Goal: Information Seeking & Learning: Find specific fact

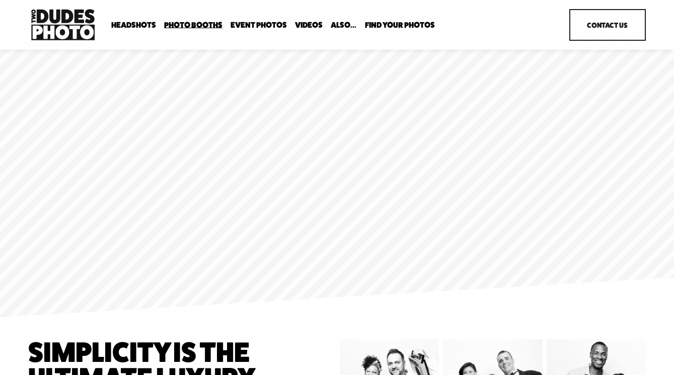
click at [299, 27] on link "Videos" at bounding box center [309, 25] width 28 height 10
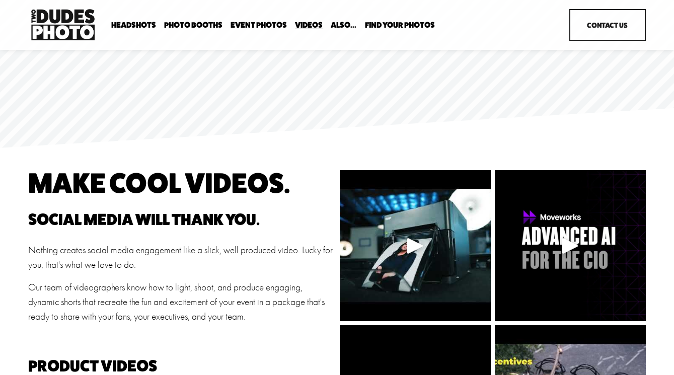
click at [255, 23] on link "Event Photos" at bounding box center [258, 25] width 56 height 10
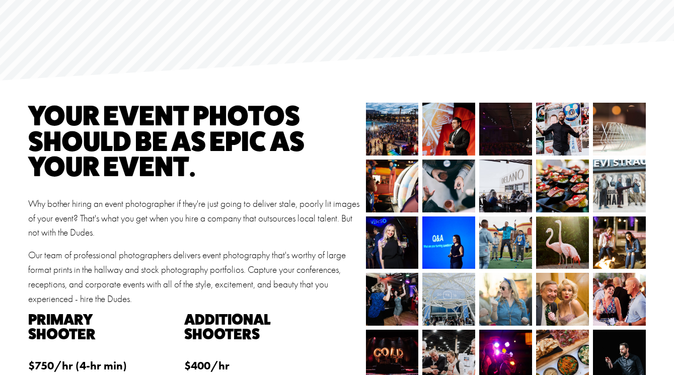
scroll to position [68, 0]
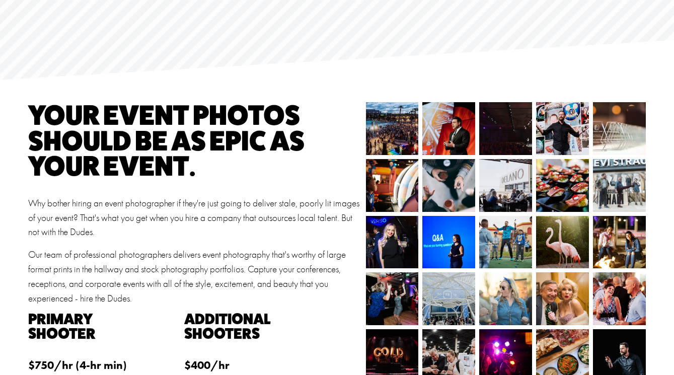
click at [395, 127] on img at bounding box center [384, 128] width 79 height 53
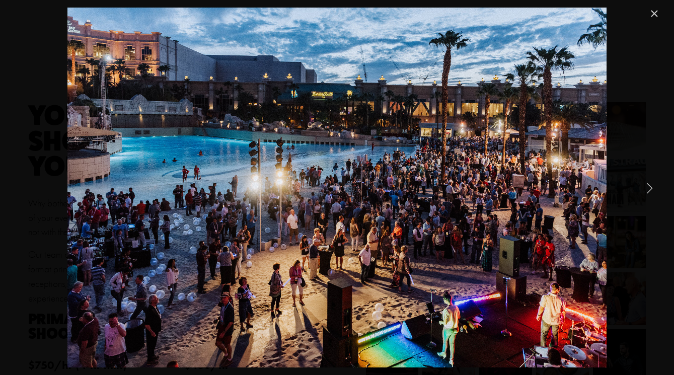
click at [650, 185] on link "Next Item" at bounding box center [649, 188] width 22 height 22
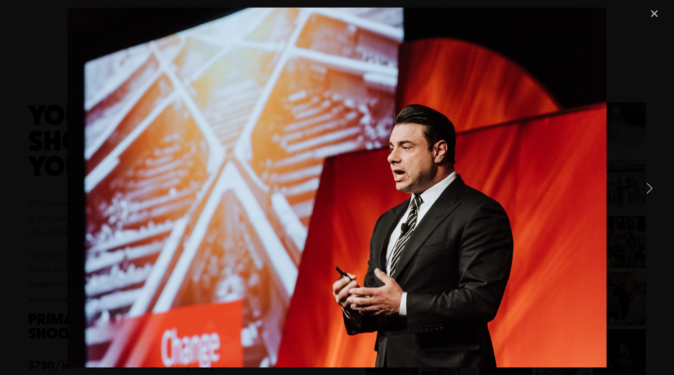
click at [650, 185] on link "Next Item" at bounding box center [649, 188] width 22 height 22
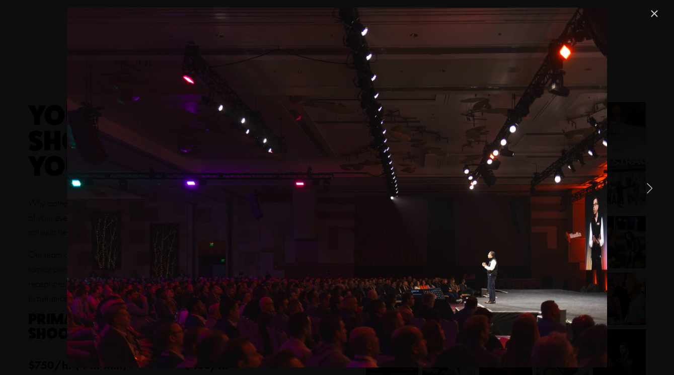
click at [650, 185] on link "Next Item" at bounding box center [649, 188] width 22 height 22
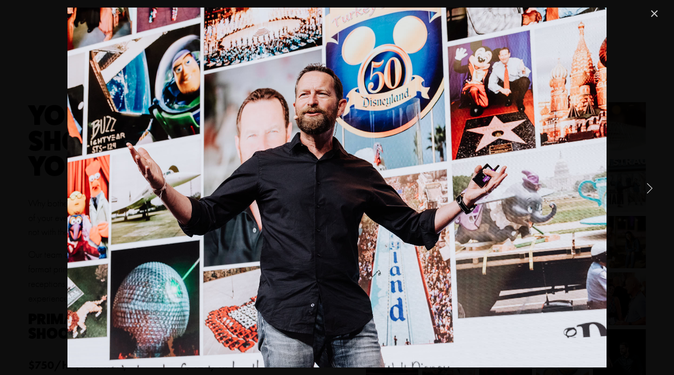
click at [650, 185] on link "Next Item" at bounding box center [649, 188] width 22 height 22
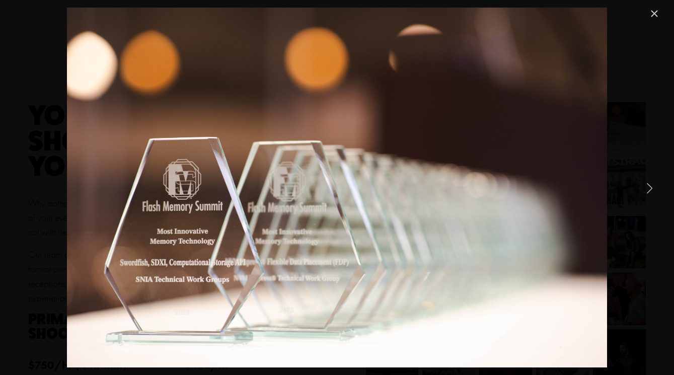
click at [650, 185] on link "Next Item" at bounding box center [649, 188] width 22 height 22
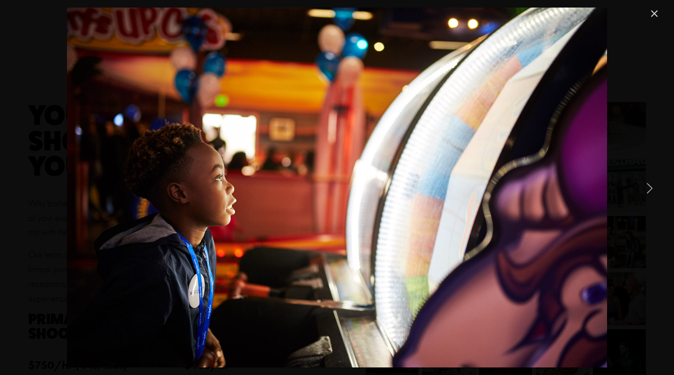
click at [650, 185] on link "Next Item" at bounding box center [649, 188] width 22 height 22
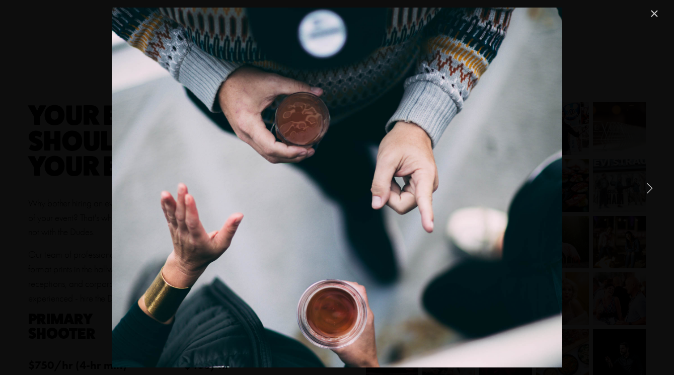
click at [650, 185] on link "Next Item" at bounding box center [649, 188] width 22 height 22
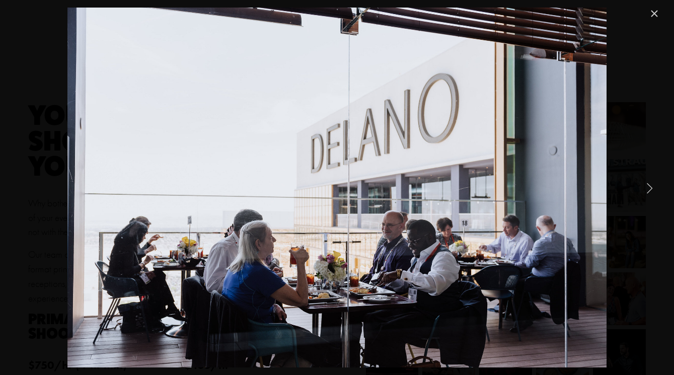
click at [650, 185] on link "Next Item" at bounding box center [649, 188] width 22 height 22
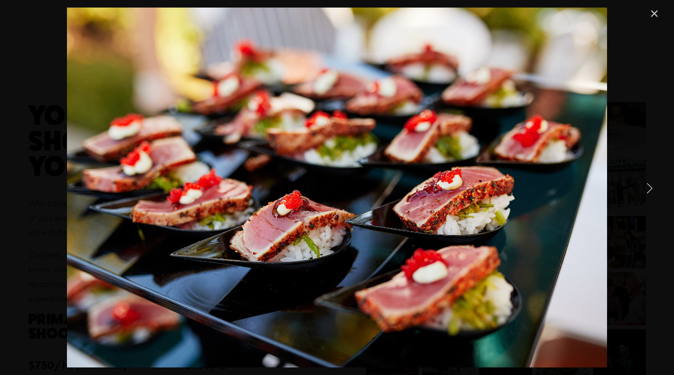
click at [650, 185] on link "Next Item" at bounding box center [649, 188] width 22 height 22
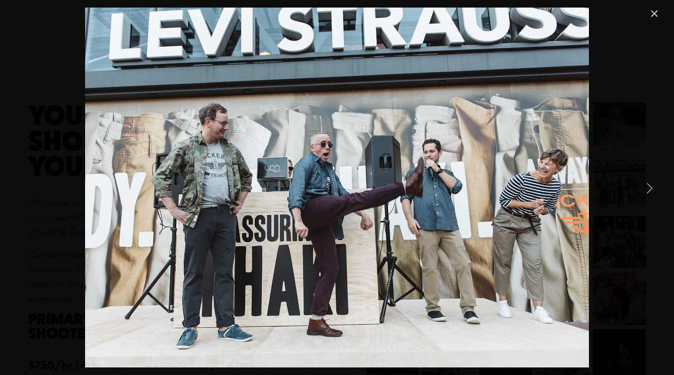
click at [650, 185] on link "Next Item" at bounding box center [649, 188] width 22 height 22
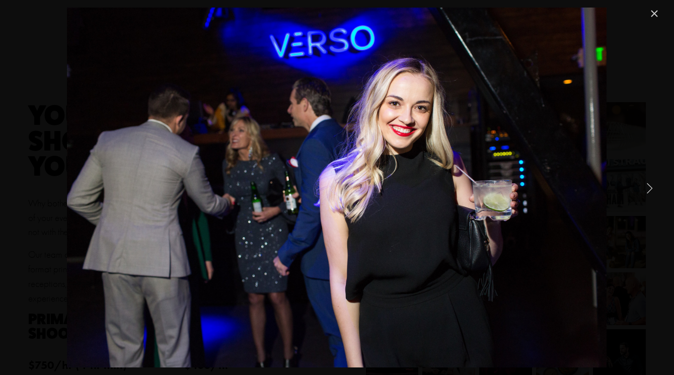
click at [650, 185] on link "Next Item" at bounding box center [649, 188] width 22 height 22
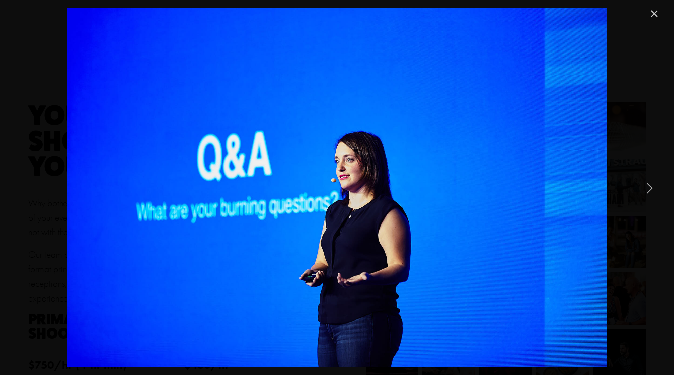
click at [649, 185] on link "Next Item" at bounding box center [649, 188] width 22 height 22
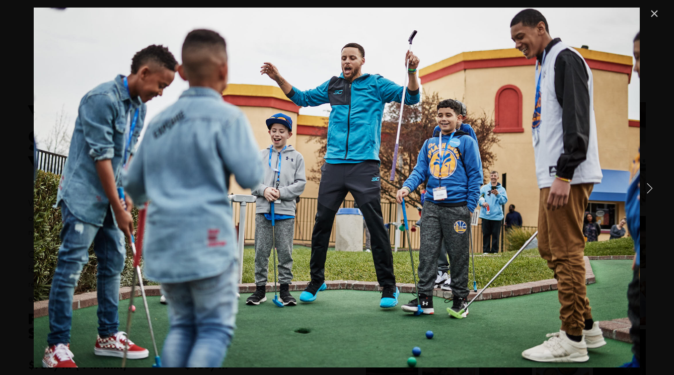
click at [649, 185] on link "Next Item" at bounding box center [649, 188] width 22 height 22
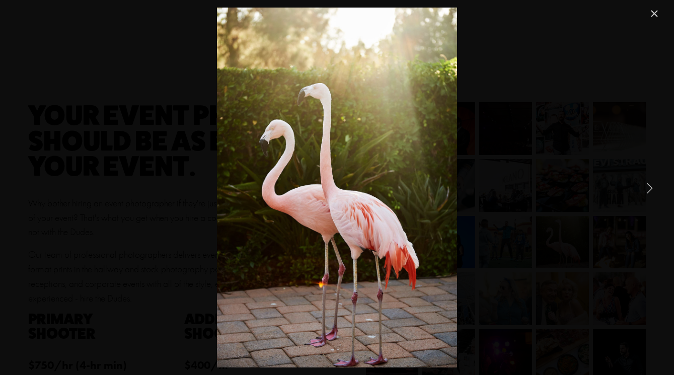
click at [649, 185] on link "Next Item" at bounding box center [649, 188] width 22 height 22
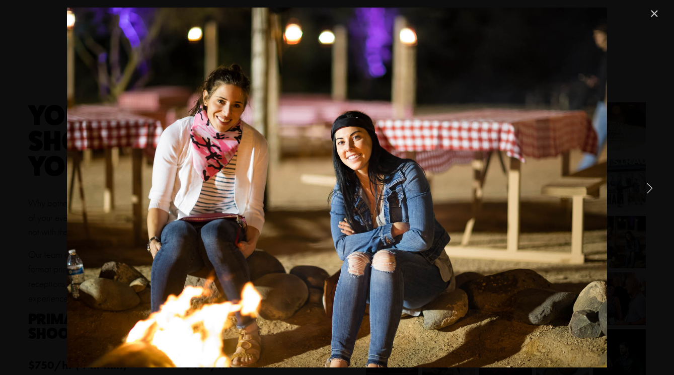
click at [649, 185] on link "Next Item" at bounding box center [649, 188] width 22 height 22
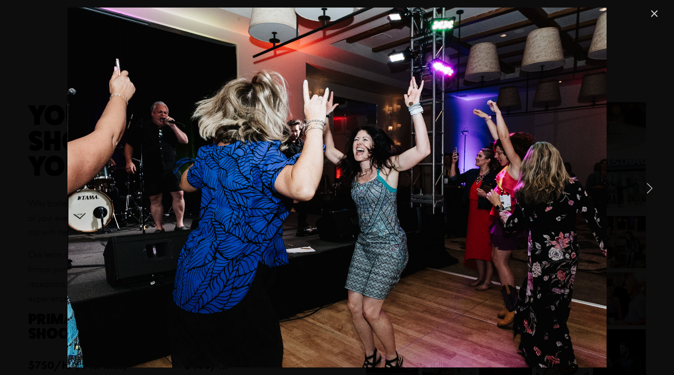
click at [649, 185] on link "Next Item" at bounding box center [649, 188] width 22 height 22
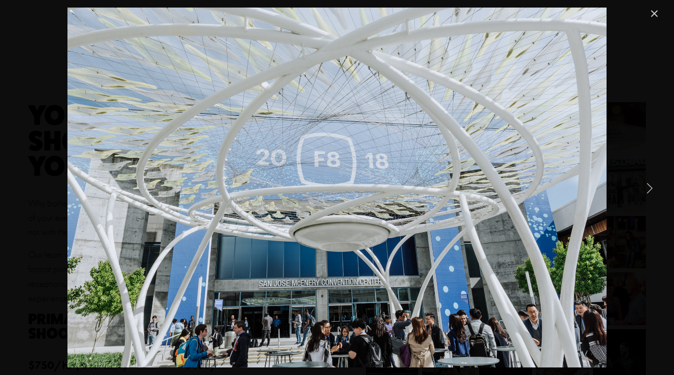
click at [649, 185] on link "Next Item" at bounding box center [649, 188] width 22 height 22
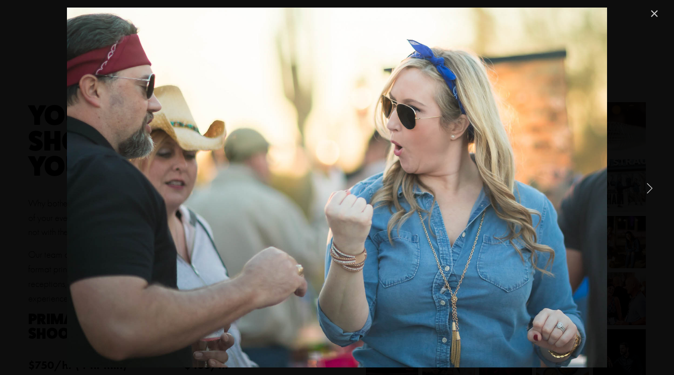
click at [649, 185] on link "Next Item" at bounding box center [649, 188] width 22 height 22
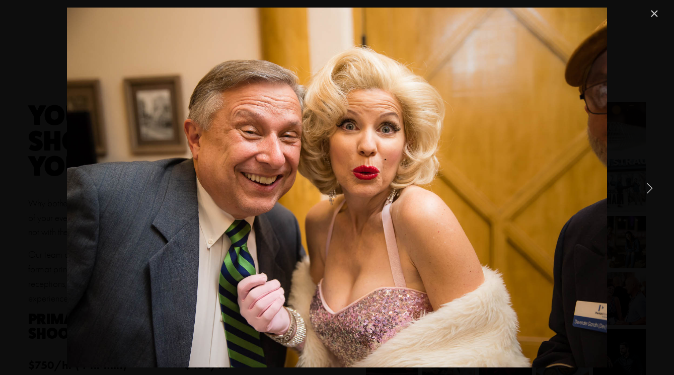
click at [649, 185] on link "Next Item" at bounding box center [649, 188] width 22 height 22
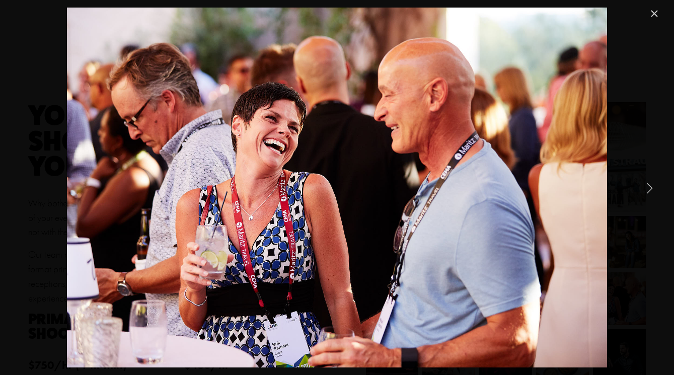
click at [649, 185] on link "Next Item" at bounding box center [649, 188] width 22 height 22
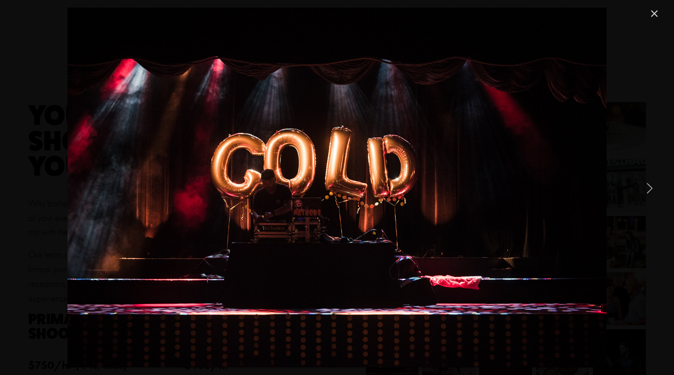
click at [649, 185] on link "Next Item" at bounding box center [649, 188] width 22 height 22
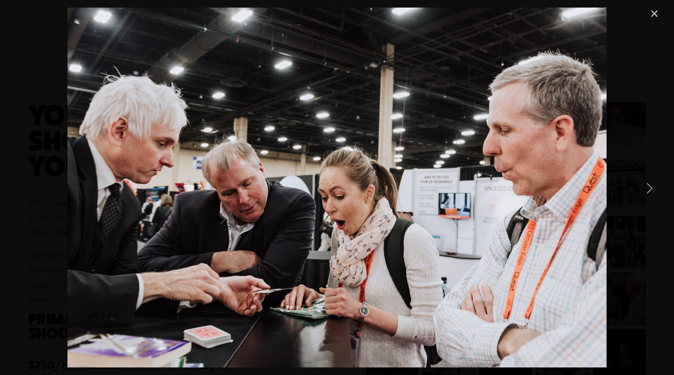
click at [649, 185] on link "Next Item" at bounding box center [649, 188] width 22 height 22
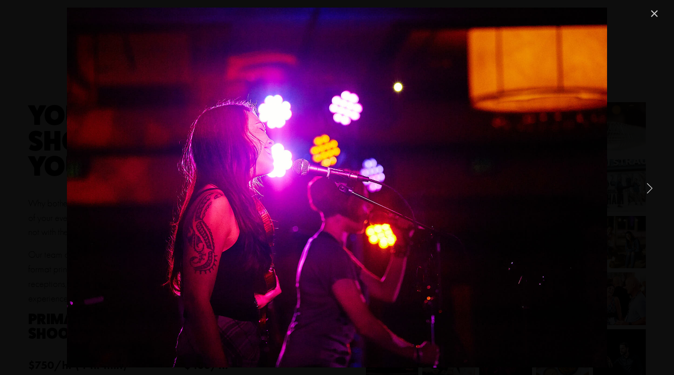
click at [649, 185] on link "Next Item" at bounding box center [649, 188] width 22 height 22
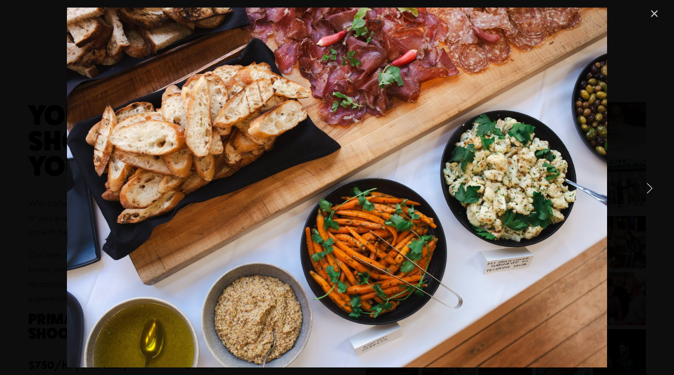
click at [649, 185] on link "Next Item" at bounding box center [649, 188] width 22 height 22
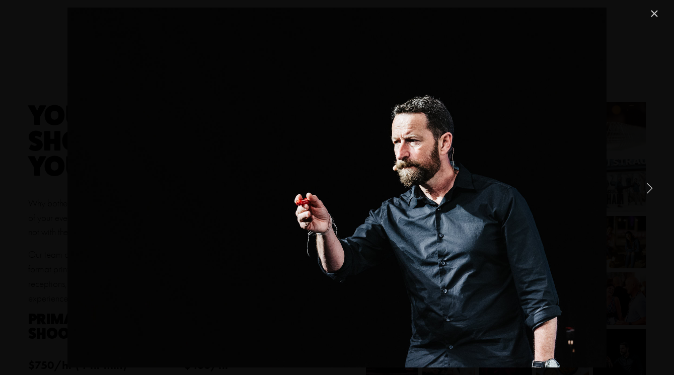
click at [649, 185] on link "Next Item" at bounding box center [649, 188] width 22 height 22
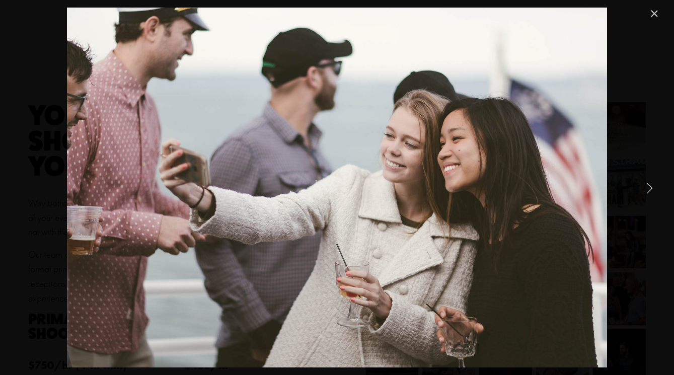
click at [649, 185] on link "Next Item" at bounding box center [649, 188] width 22 height 22
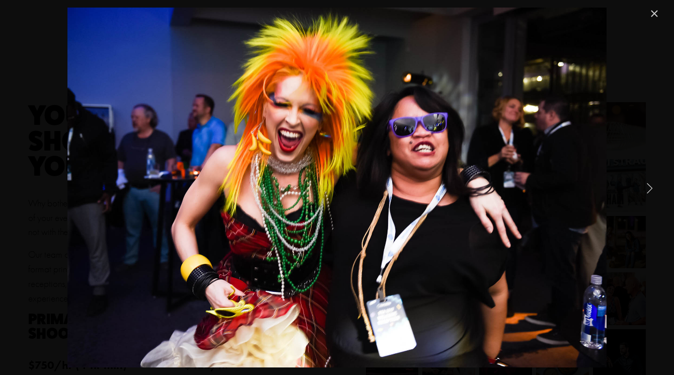
click at [649, 185] on link "Next Item" at bounding box center [649, 188] width 22 height 22
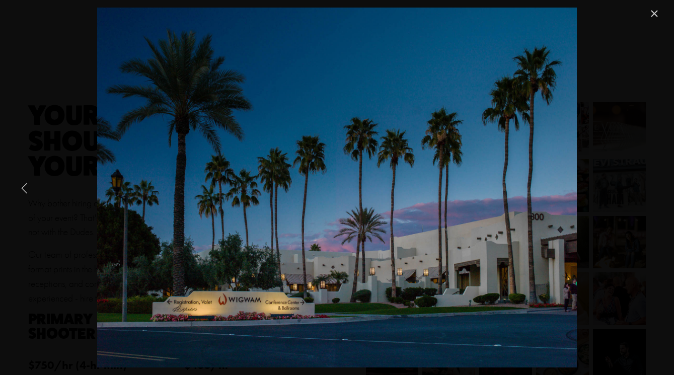
click at [25, 190] on link "Previous Item" at bounding box center [25, 188] width 22 height 22
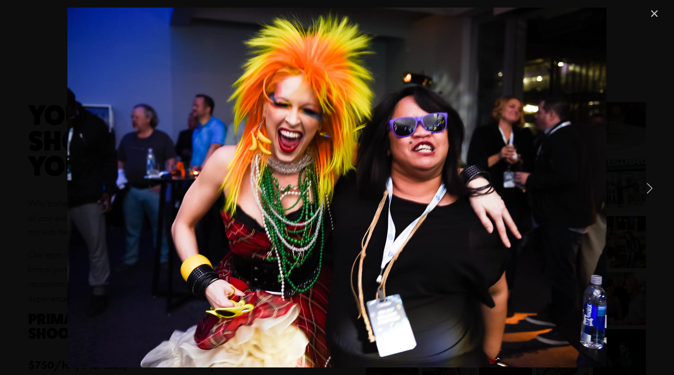
click at [650, 185] on link "Next Item" at bounding box center [649, 188] width 22 height 22
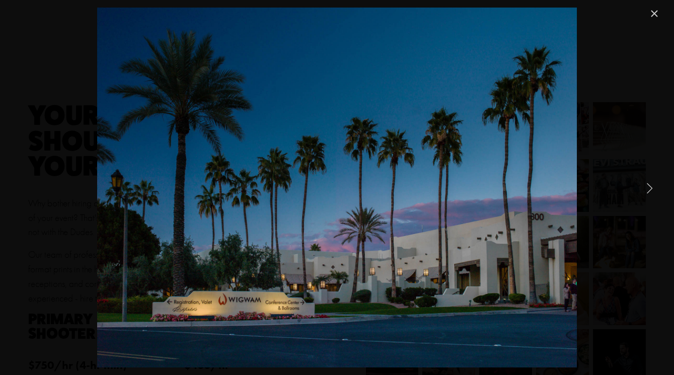
click at [650, 185] on link "Next Item" at bounding box center [649, 188] width 22 height 22
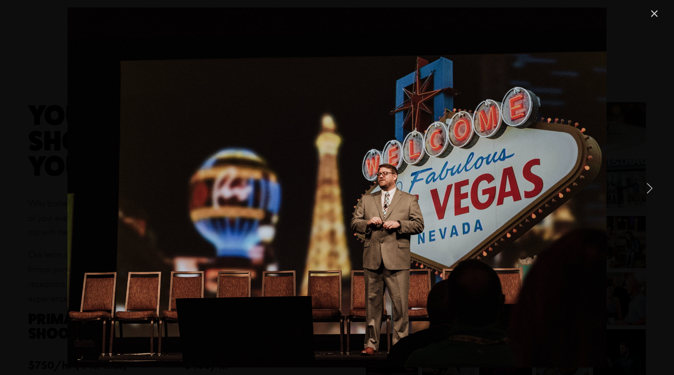
click at [650, 185] on link "Next Item" at bounding box center [649, 188] width 22 height 22
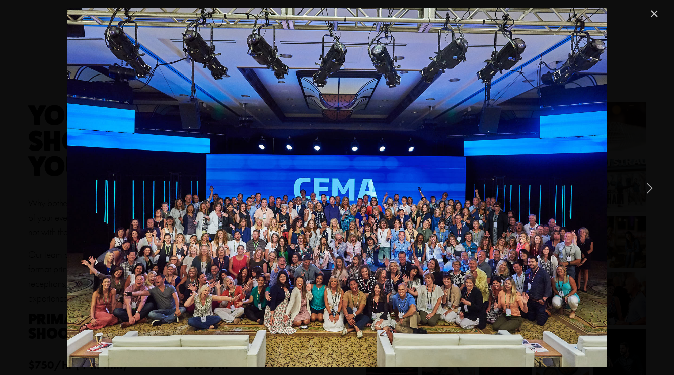
click at [650, 185] on link "Next Item" at bounding box center [649, 188] width 22 height 22
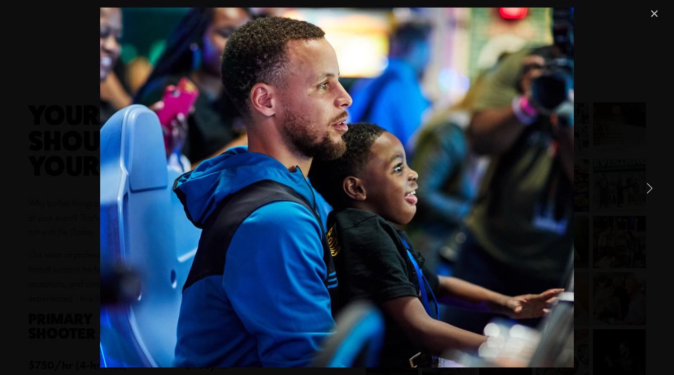
click at [650, 185] on link "Next Item" at bounding box center [649, 188] width 22 height 22
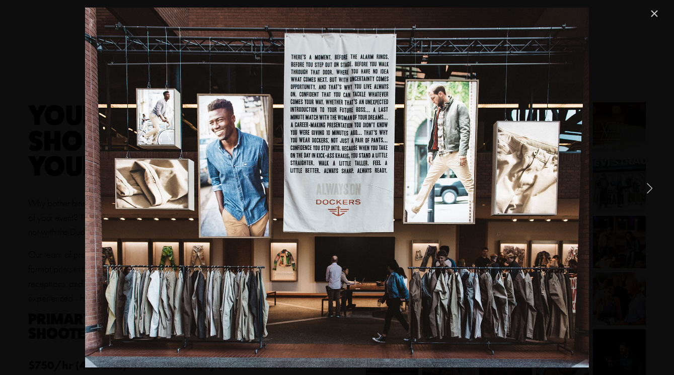
click at [650, 185] on link "Next Item" at bounding box center [649, 188] width 22 height 22
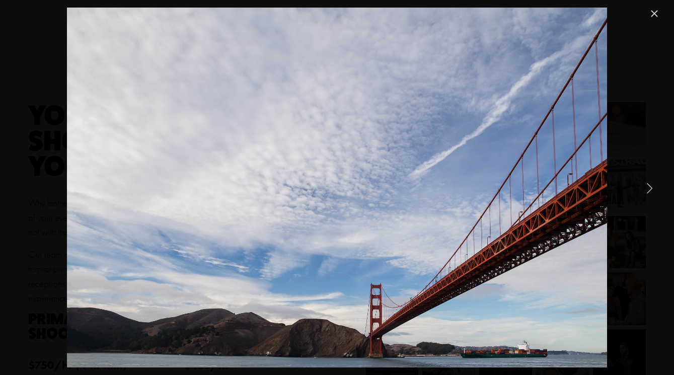
click at [650, 185] on link "Next Item" at bounding box center [649, 188] width 22 height 22
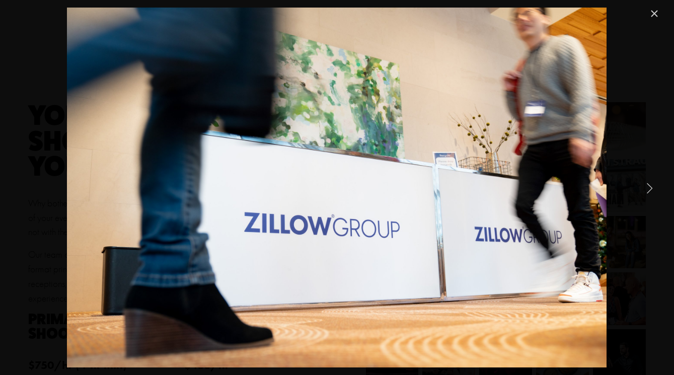
click at [650, 185] on link "Next Item" at bounding box center [649, 188] width 22 height 22
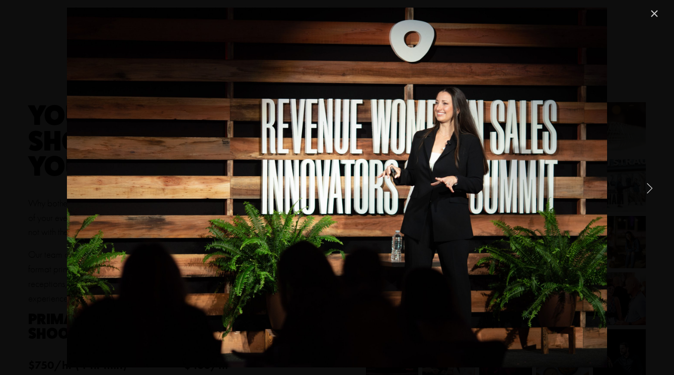
click at [650, 185] on link "Next Item" at bounding box center [649, 188] width 22 height 22
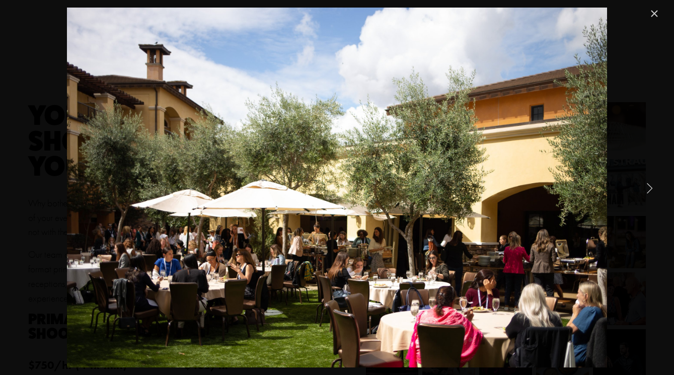
click at [650, 185] on link "Next Item" at bounding box center [649, 188] width 22 height 22
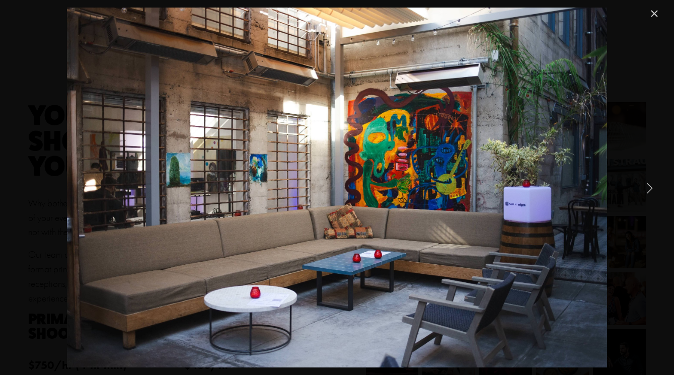
click at [650, 185] on link "Next Item" at bounding box center [649, 188] width 22 height 22
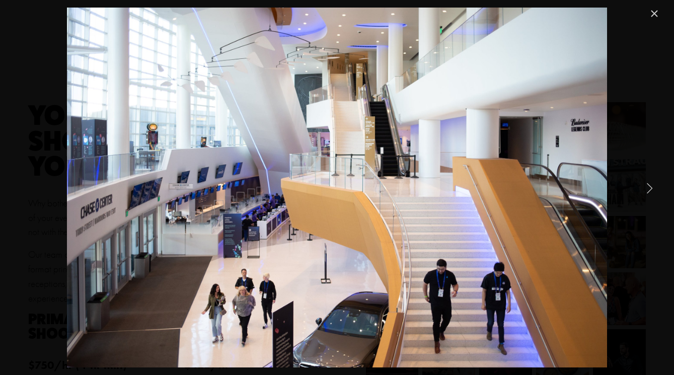
click at [650, 185] on link "Next Item" at bounding box center [649, 188] width 22 height 22
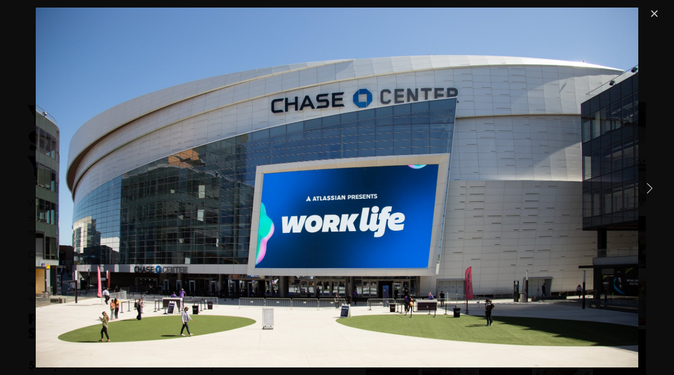
click at [650, 185] on link "Next Item" at bounding box center [649, 188] width 22 height 22
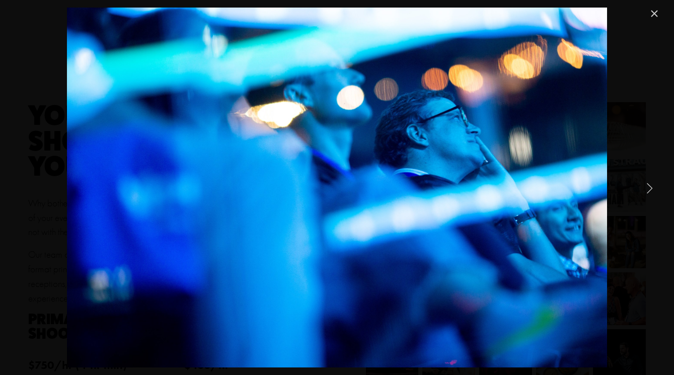
click at [650, 185] on link "Next Item" at bounding box center [649, 188] width 22 height 22
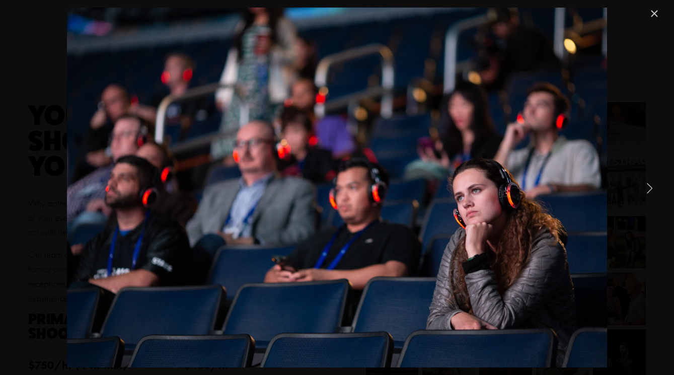
click at [650, 185] on link "Next Item" at bounding box center [649, 188] width 22 height 22
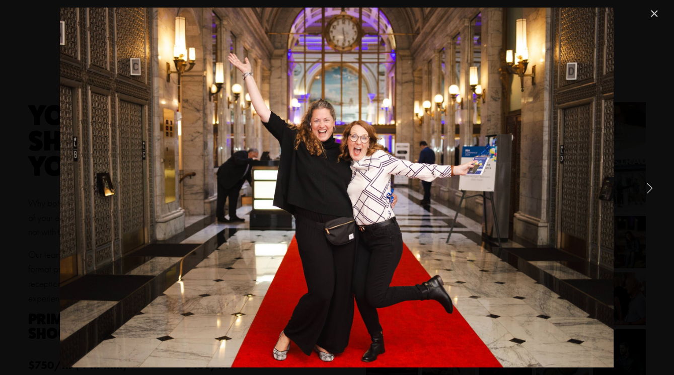
click at [650, 185] on link "Next Item" at bounding box center [649, 188] width 22 height 22
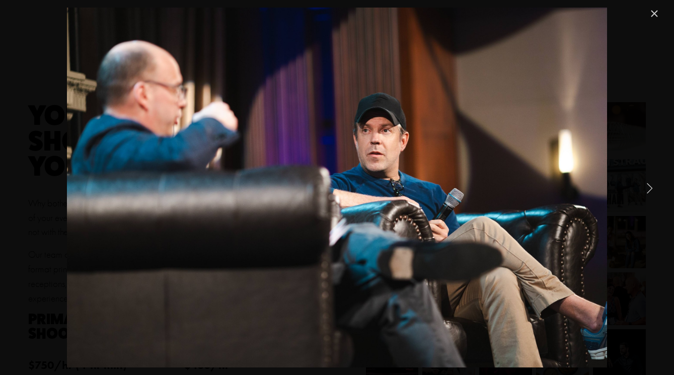
click at [650, 185] on link "Next Item" at bounding box center [649, 188] width 22 height 22
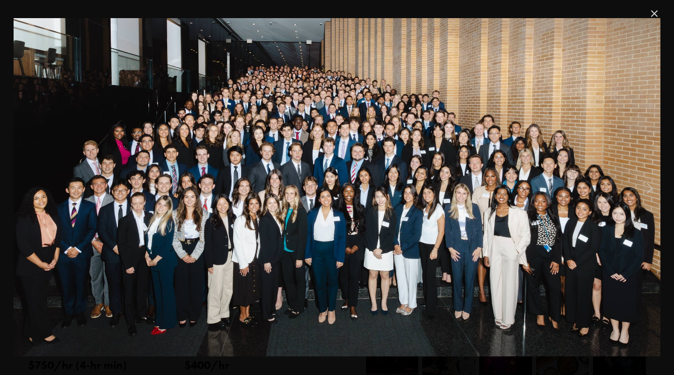
click at [650, 185] on link "Next Item" at bounding box center [649, 188] width 22 height 22
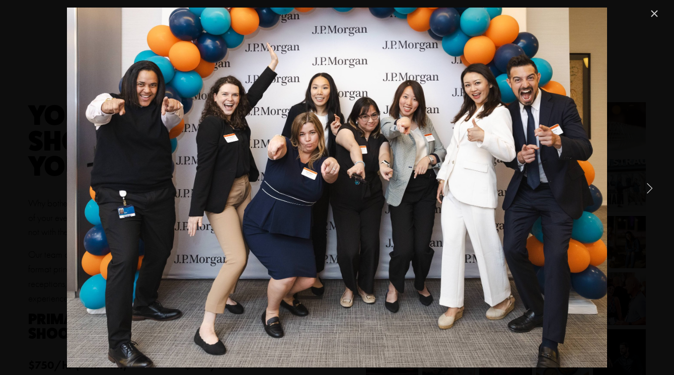
click at [650, 185] on link "Next Item" at bounding box center [649, 188] width 22 height 22
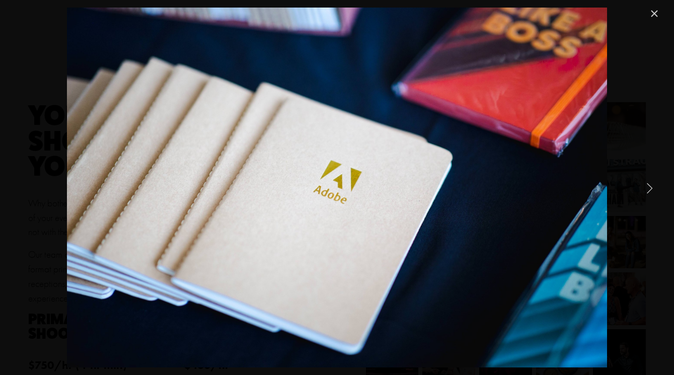
click at [650, 185] on link "Next Item" at bounding box center [649, 188] width 22 height 22
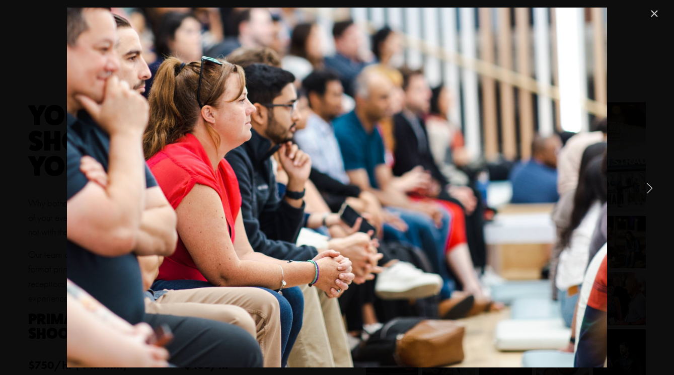
click at [650, 185] on link "Next Item" at bounding box center [649, 188] width 22 height 22
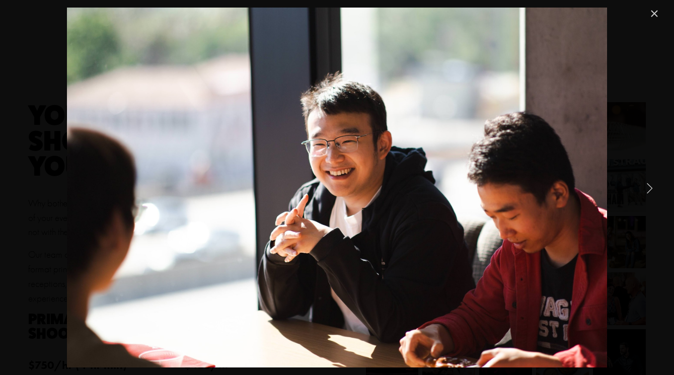
click at [650, 185] on link "Next Item" at bounding box center [649, 188] width 22 height 22
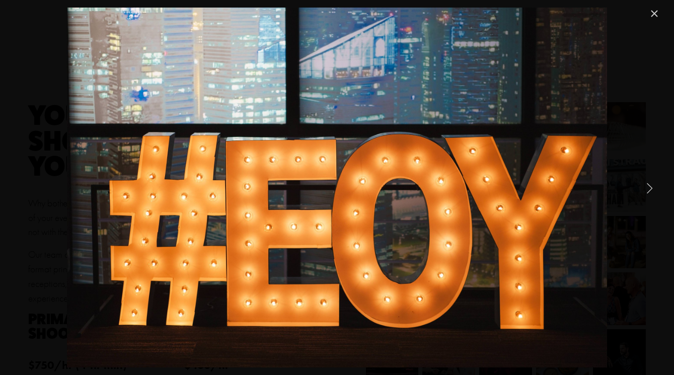
click at [650, 185] on link "Next Item" at bounding box center [649, 188] width 22 height 22
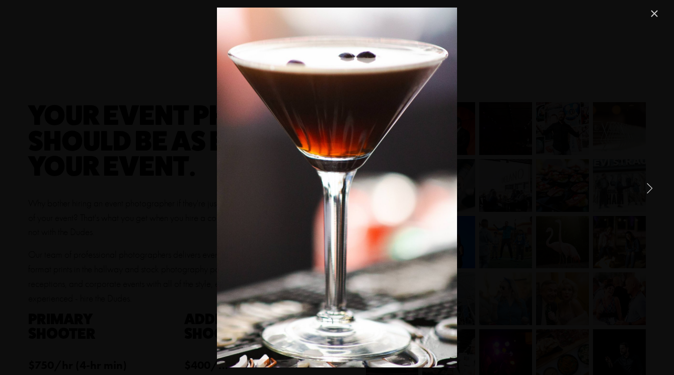
click at [650, 185] on link "Next Item" at bounding box center [649, 188] width 22 height 22
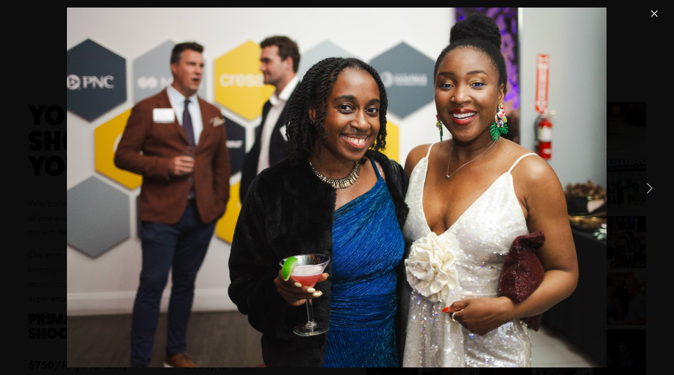
click at [650, 185] on link "Next Item" at bounding box center [649, 188] width 22 height 22
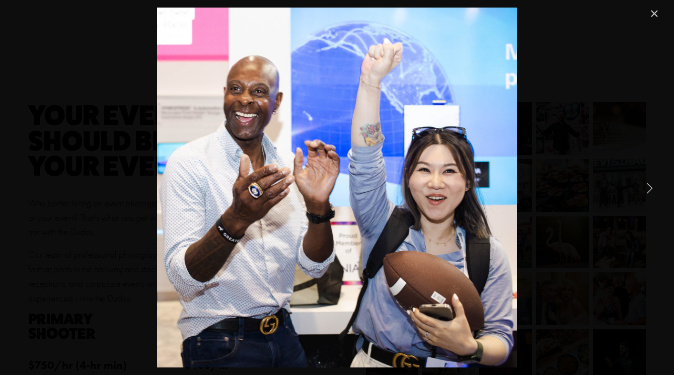
click at [650, 185] on link "Next Item" at bounding box center [649, 188] width 22 height 22
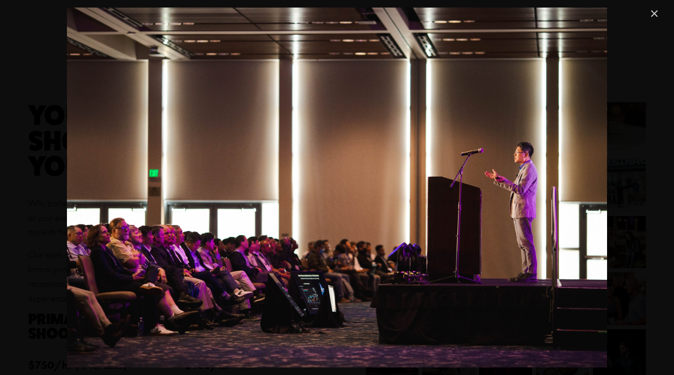
click at [654, 12] on link "Close" at bounding box center [654, 14] width 12 height 12
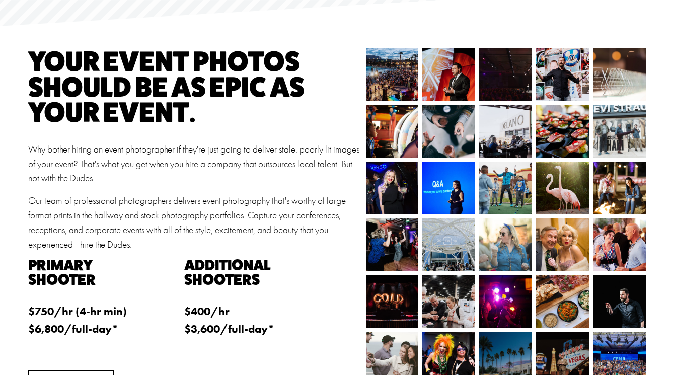
scroll to position [0, 0]
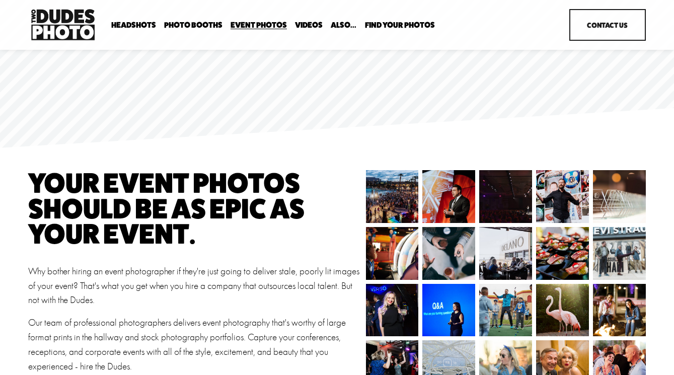
click at [0, 0] on span "Expo Headshots" at bounding box center [0, 0] width 0 height 0
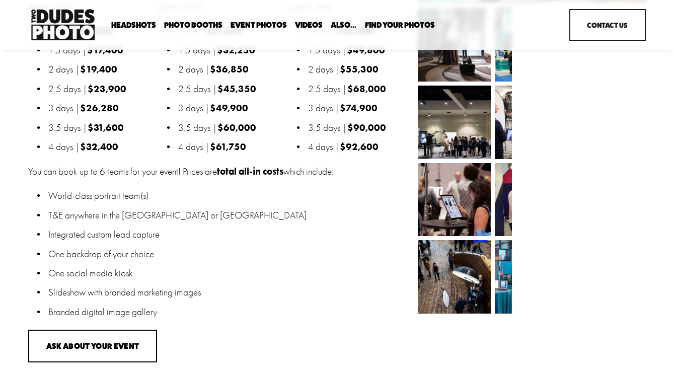
scroll to position [895, 0]
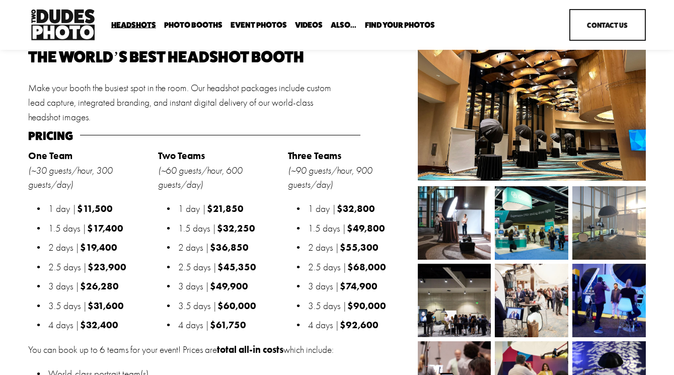
click at [258, 23] on link "Event Photos" at bounding box center [258, 25] width 56 height 10
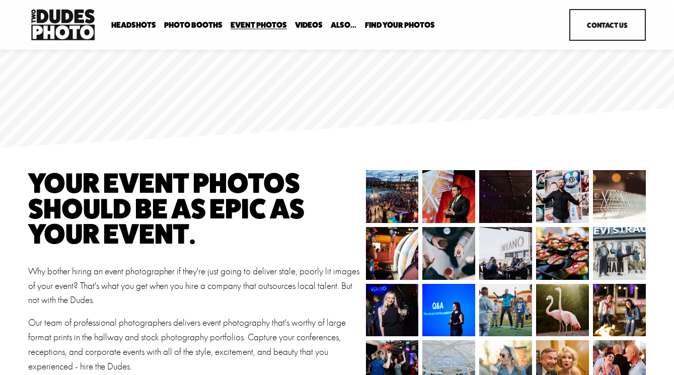
click at [351, 23] on span "Also..." at bounding box center [343, 25] width 26 height 8
click at [342, 26] on span "Also..." at bounding box center [343, 25] width 26 height 8
click at [42, 19] on img at bounding box center [62, 25] width 69 height 36
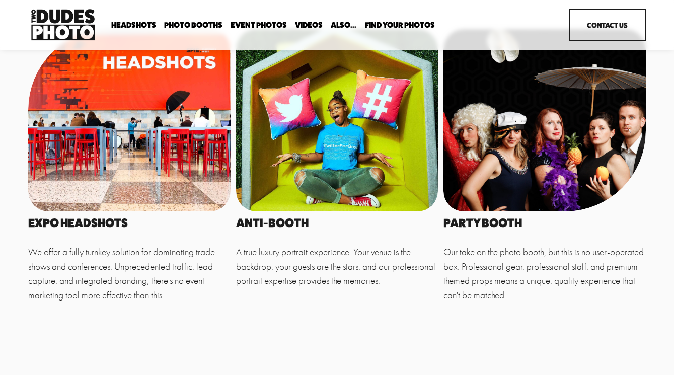
scroll to position [453, 0]
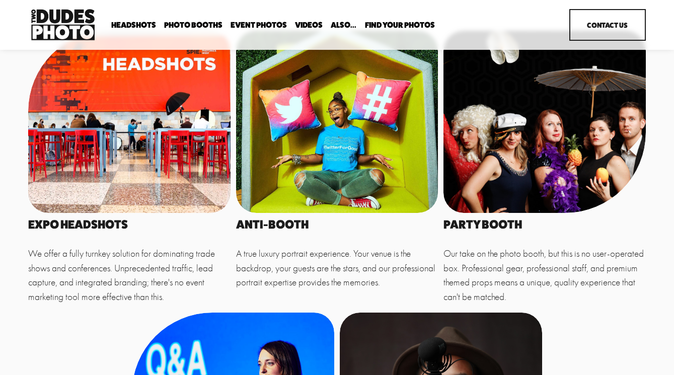
click at [124, 189] on div at bounding box center [129, 122] width 202 height 183
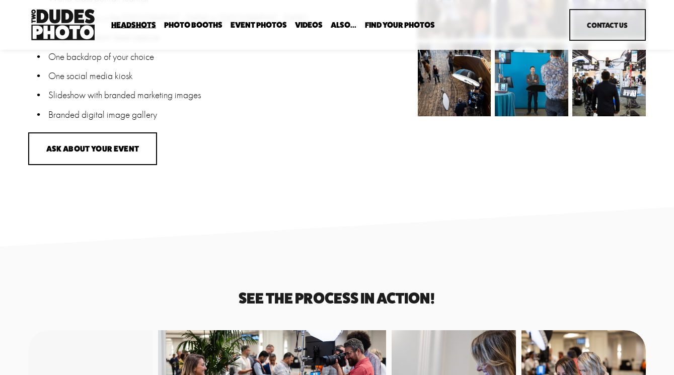
scroll to position [1268, 0]
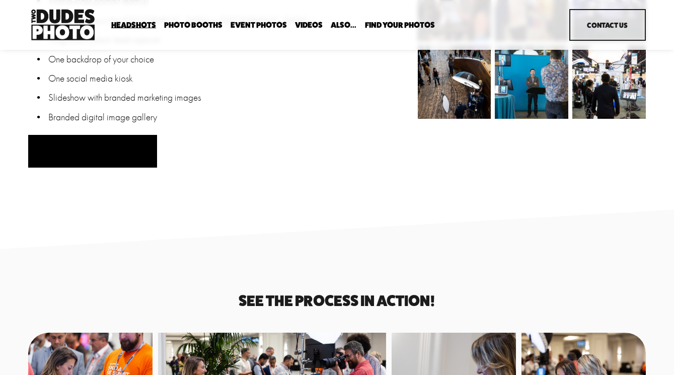
click at [61, 146] on button "Ask About Your Event" at bounding box center [92, 151] width 129 height 33
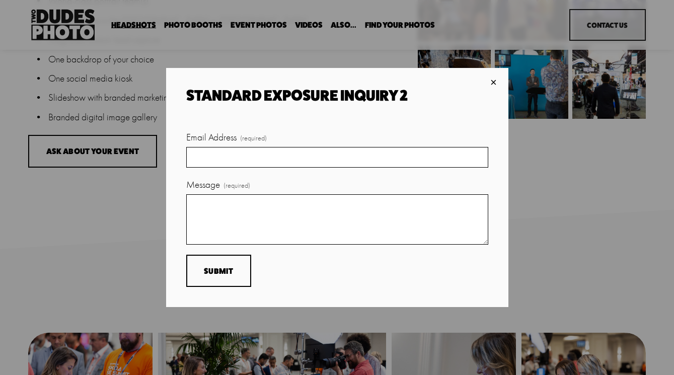
click at [494, 81] on div "×" at bounding box center [493, 82] width 11 height 11
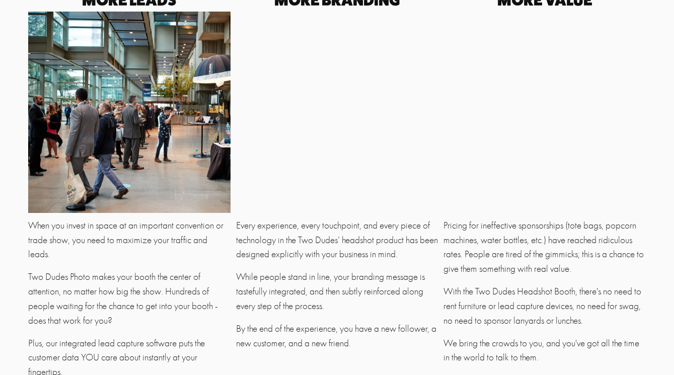
scroll to position [2425, 0]
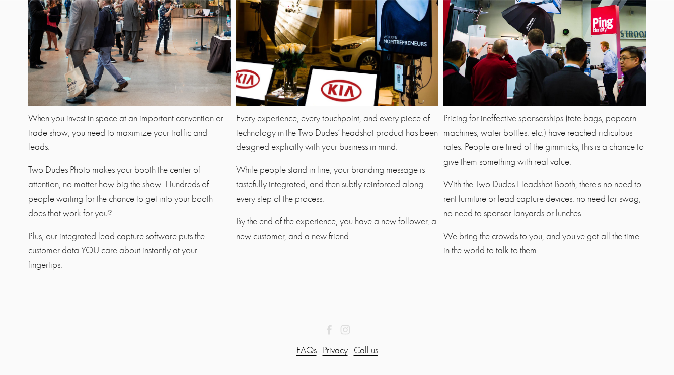
click at [308, 349] on link "FAQs" at bounding box center [306, 350] width 20 height 15
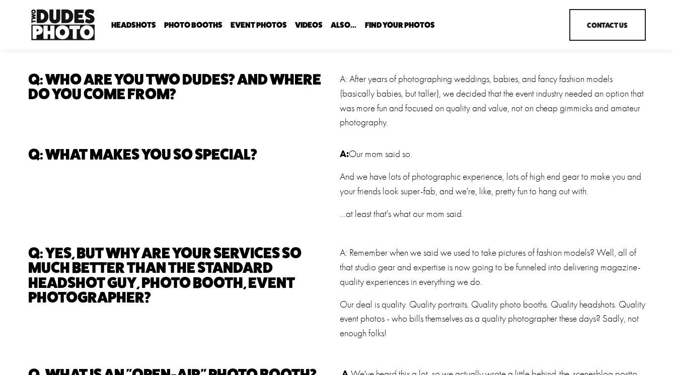
click at [350, 25] on span "Also..." at bounding box center [343, 25] width 26 height 8
click at [0, 0] on span "Office Photography" at bounding box center [0, 0] width 0 height 0
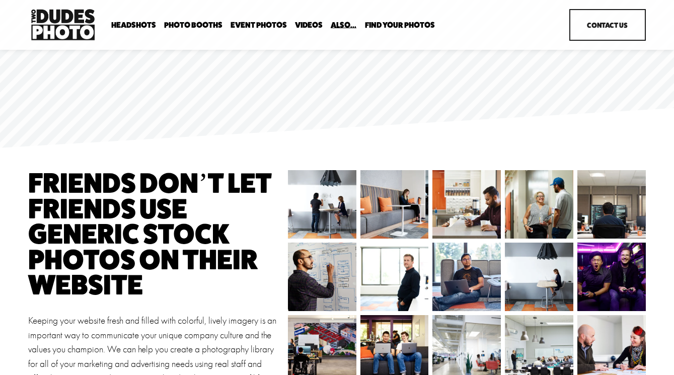
click at [258, 22] on link "Event Photos" at bounding box center [258, 25] width 56 height 10
click at [138, 24] on span "Headshots" at bounding box center [133, 25] width 45 height 8
click at [254, 25] on link "Event Photos" at bounding box center [258, 25] width 56 height 10
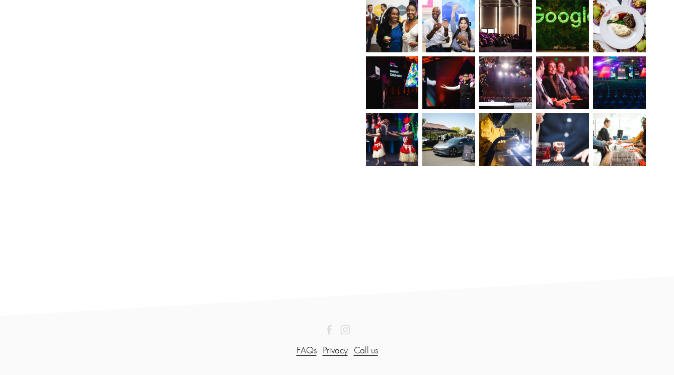
scroll to position [706, 0]
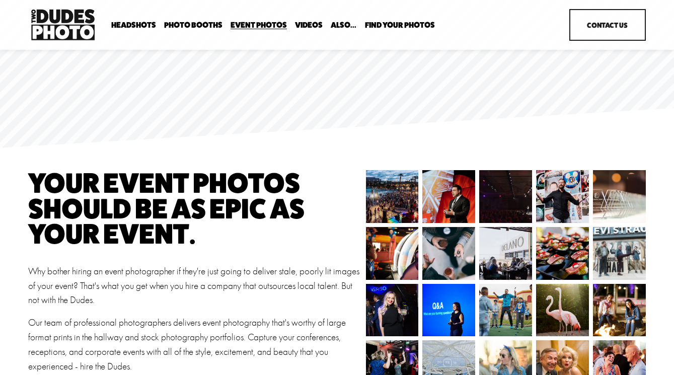
click at [65, 26] on img at bounding box center [62, 25] width 69 height 36
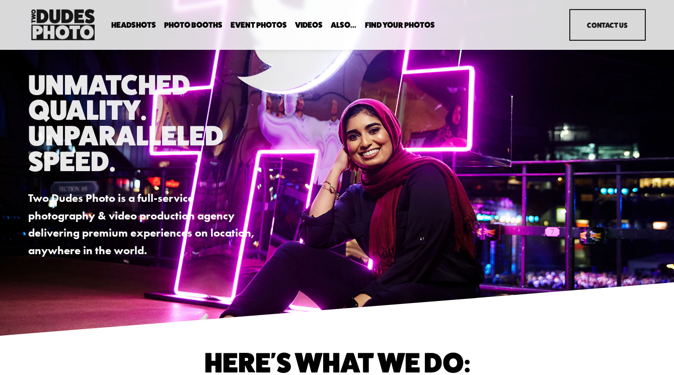
click at [336, 25] on span "Also..." at bounding box center [343, 25] width 26 height 8
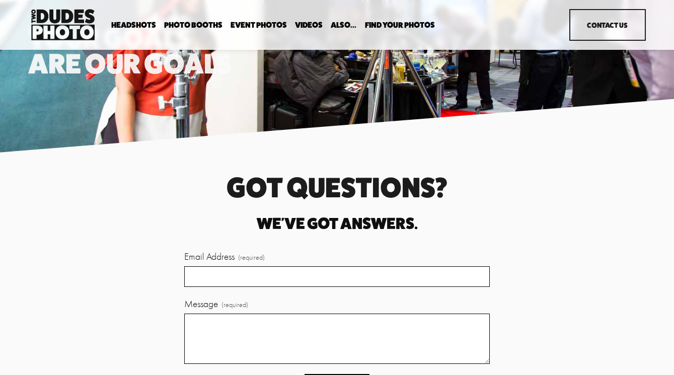
scroll to position [2283, 0]
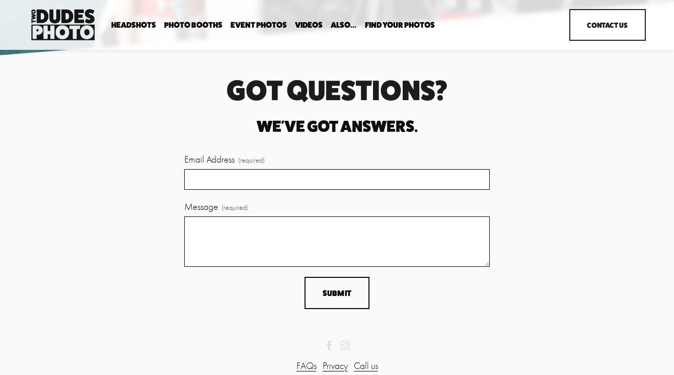
click at [303, 359] on link "FAQs" at bounding box center [306, 366] width 20 height 15
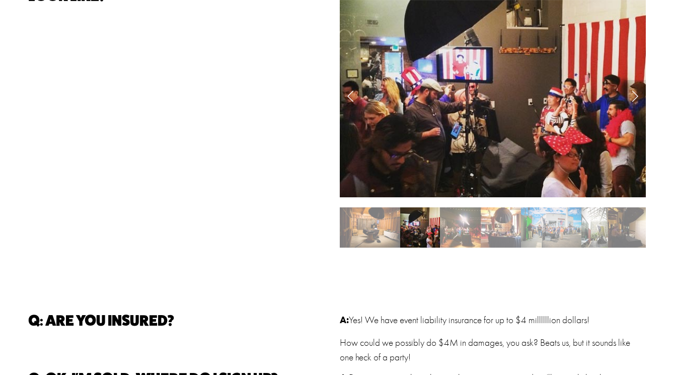
scroll to position [598, 0]
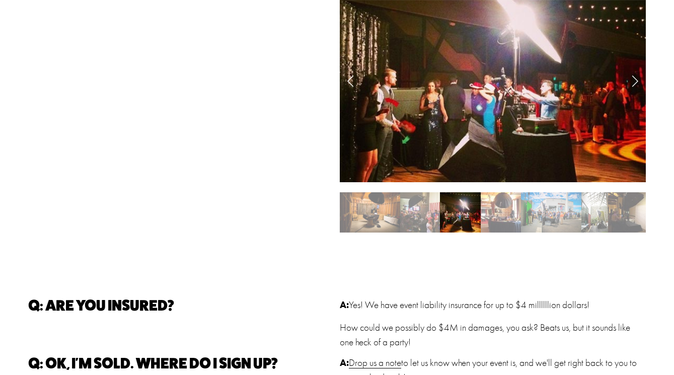
click at [494, 213] on img "Slide 4" at bounding box center [500, 212] width 40 height 40
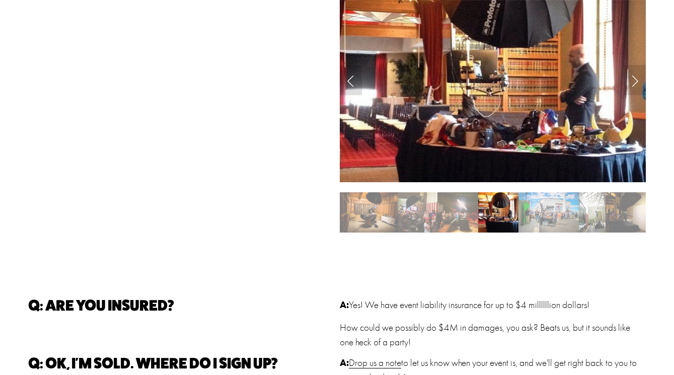
click at [536, 212] on img "Slide 5" at bounding box center [548, 212] width 60 height 40
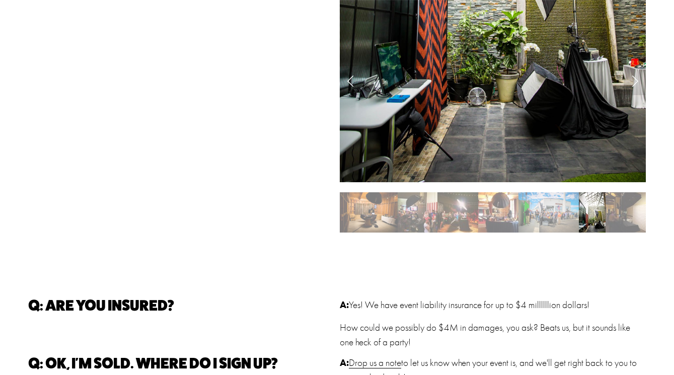
click at [599, 216] on img "Slide 6" at bounding box center [591, 212] width 27 height 40
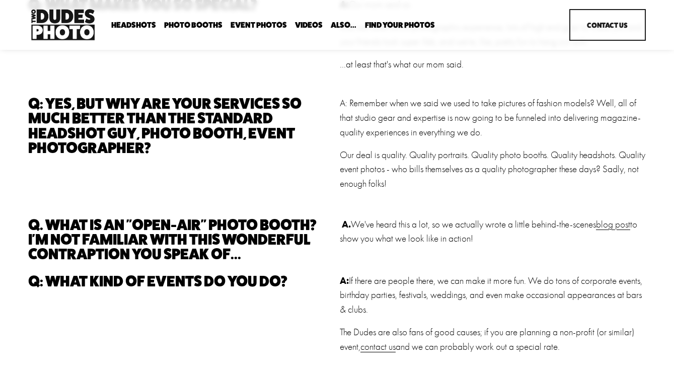
scroll to position [0, 0]
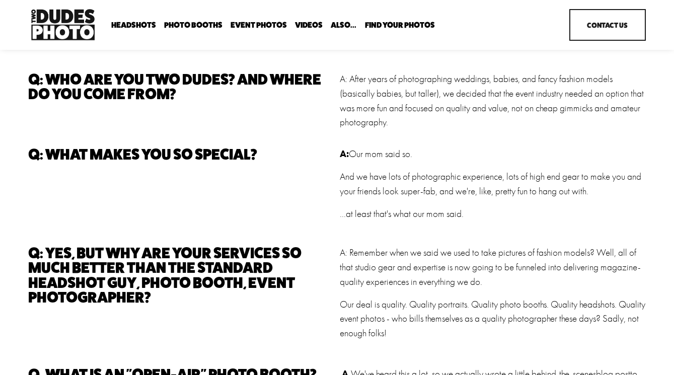
click at [0, 0] on span "Executive / VIP Portraits" at bounding box center [0, 0] width 0 height 0
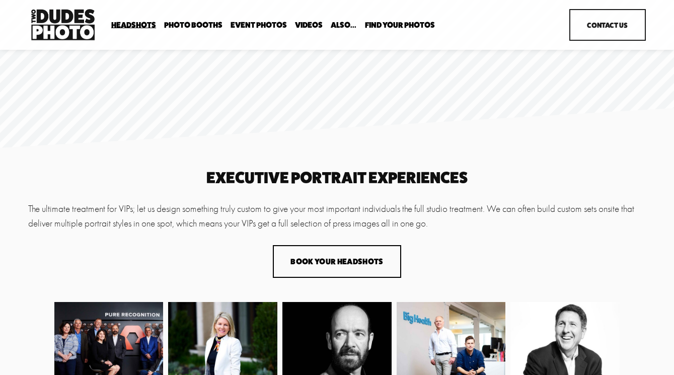
click at [335, 25] on span "Also..." at bounding box center [343, 25] width 26 height 8
click at [310, 21] on link "Videos" at bounding box center [309, 25] width 28 height 10
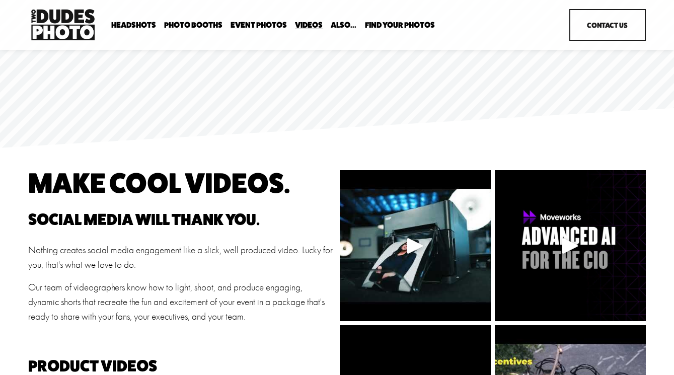
click at [256, 22] on link "Event Photos" at bounding box center [258, 25] width 56 height 10
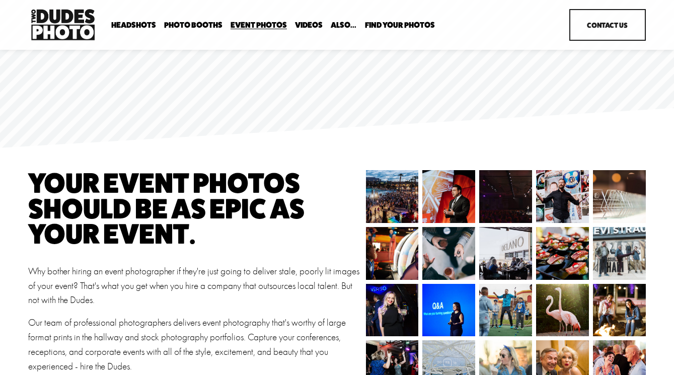
click at [191, 23] on span "Photo Booths" at bounding box center [193, 25] width 58 height 8
click at [130, 24] on span "Headshots" at bounding box center [133, 25] width 45 height 8
click at [0, 0] on span "Expo Headshots" at bounding box center [0, 0] width 0 height 0
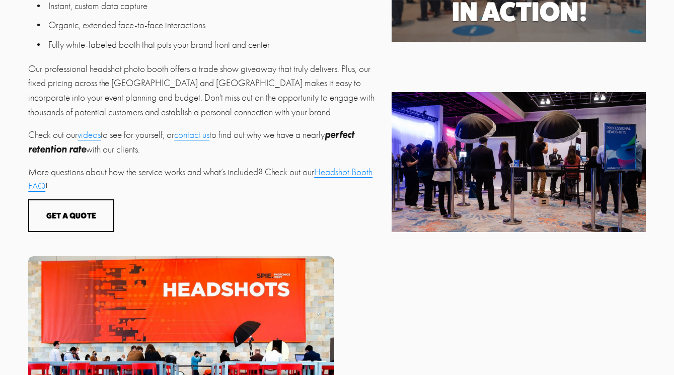
scroll to position [441, 0]
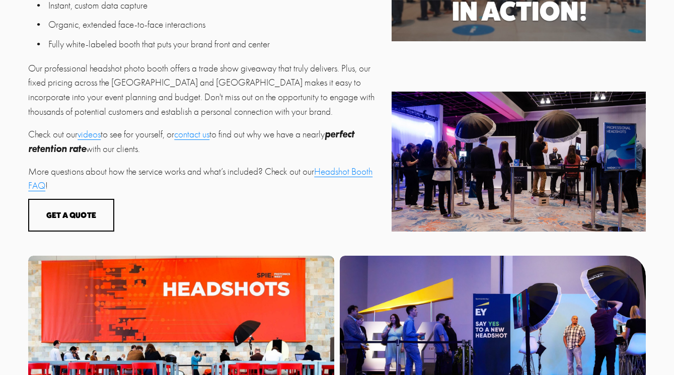
click at [334, 174] on link "Headshot Booth FAQ" at bounding box center [200, 179] width 344 height 26
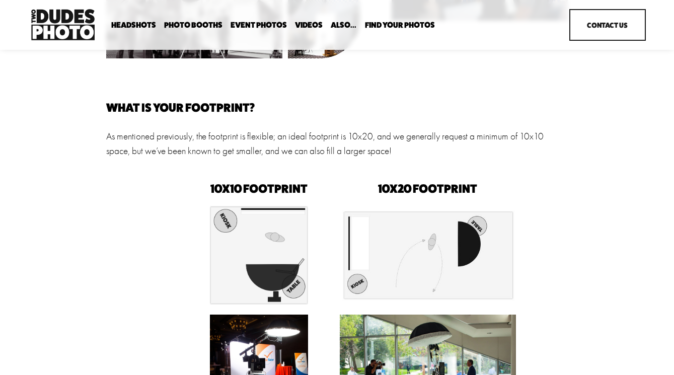
scroll to position [339, 0]
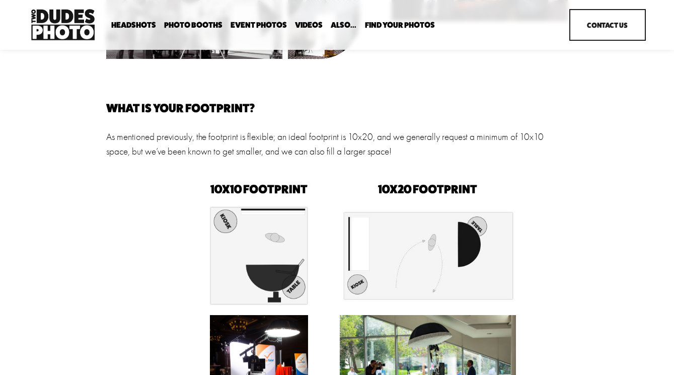
drag, startPoint x: 197, startPoint y: 136, endPoint x: 425, endPoint y: 160, distance: 229.1
copy p "the footprint is flexible; an ideal footprint is 10x20, and we generally reques…"
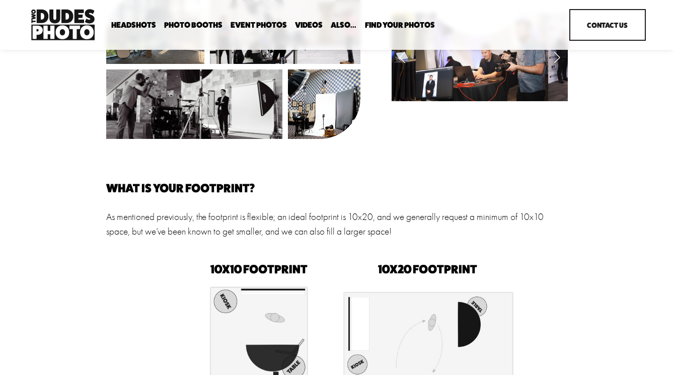
scroll to position [0, 0]
